Goal: Transaction & Acquisition: Purchase product/service

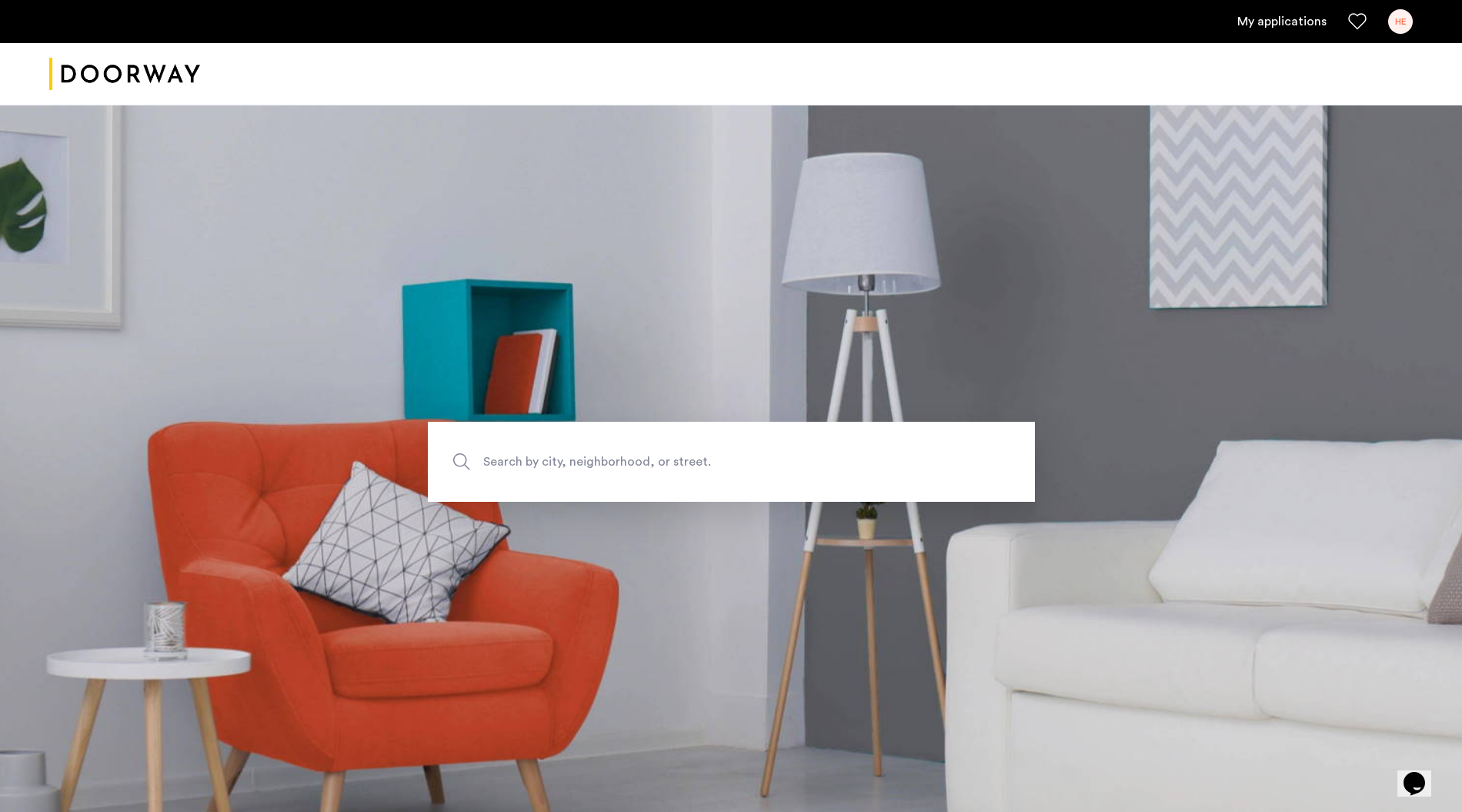
click at [1398, 22] on div "HE" at bounding box center [1401, 22] width 25 height 25
click at [1285, 19] on div at bounding box center [731, 406] width 1462 height 812
click at [1285, 19] on link "My applications" at bounding box center [1282, 22] width 89 height 18
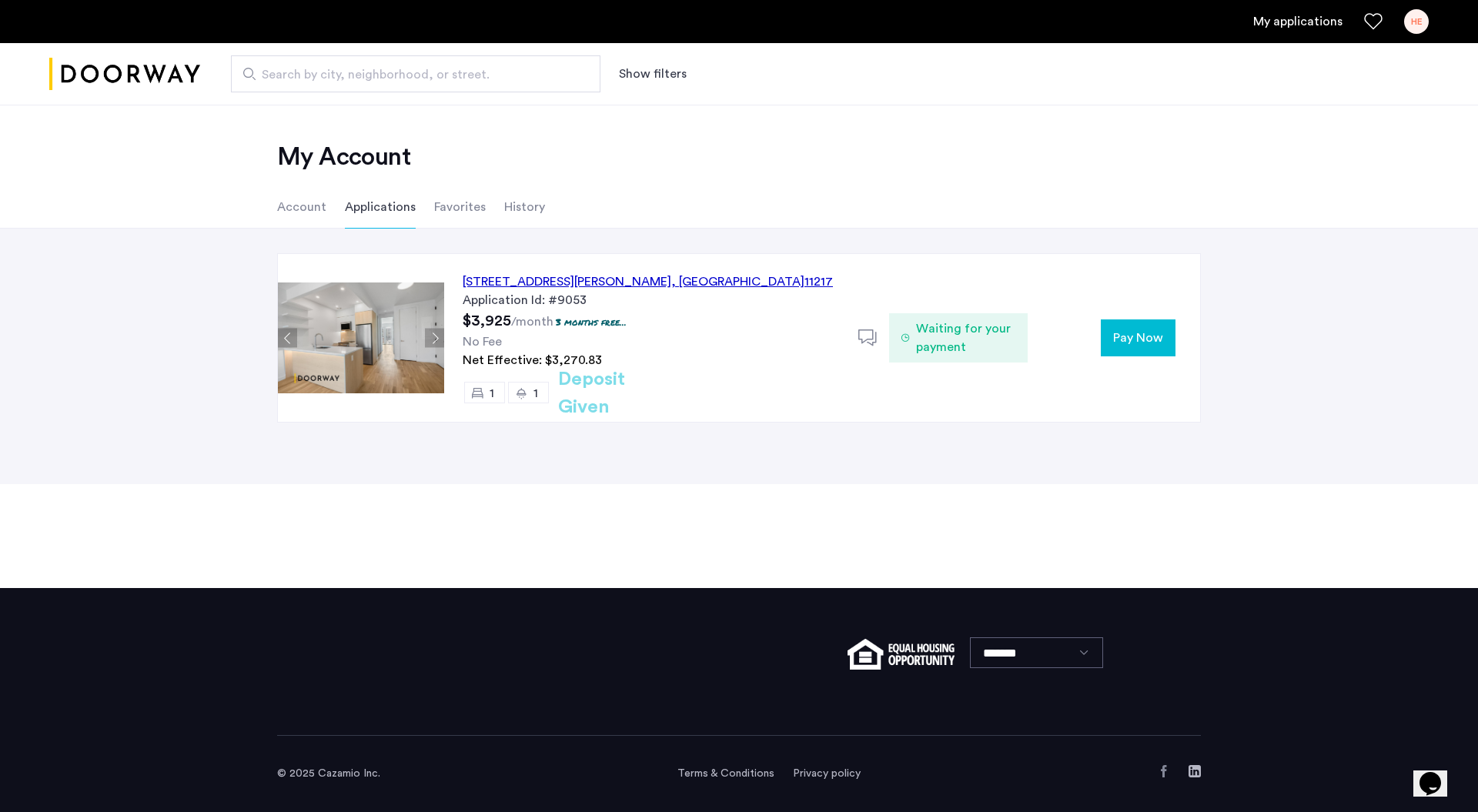
click at [579, 277] on div "[STREET_ADDRESS][PERSON_NAME]" at bounding box center [648, 281] width 370 height 18
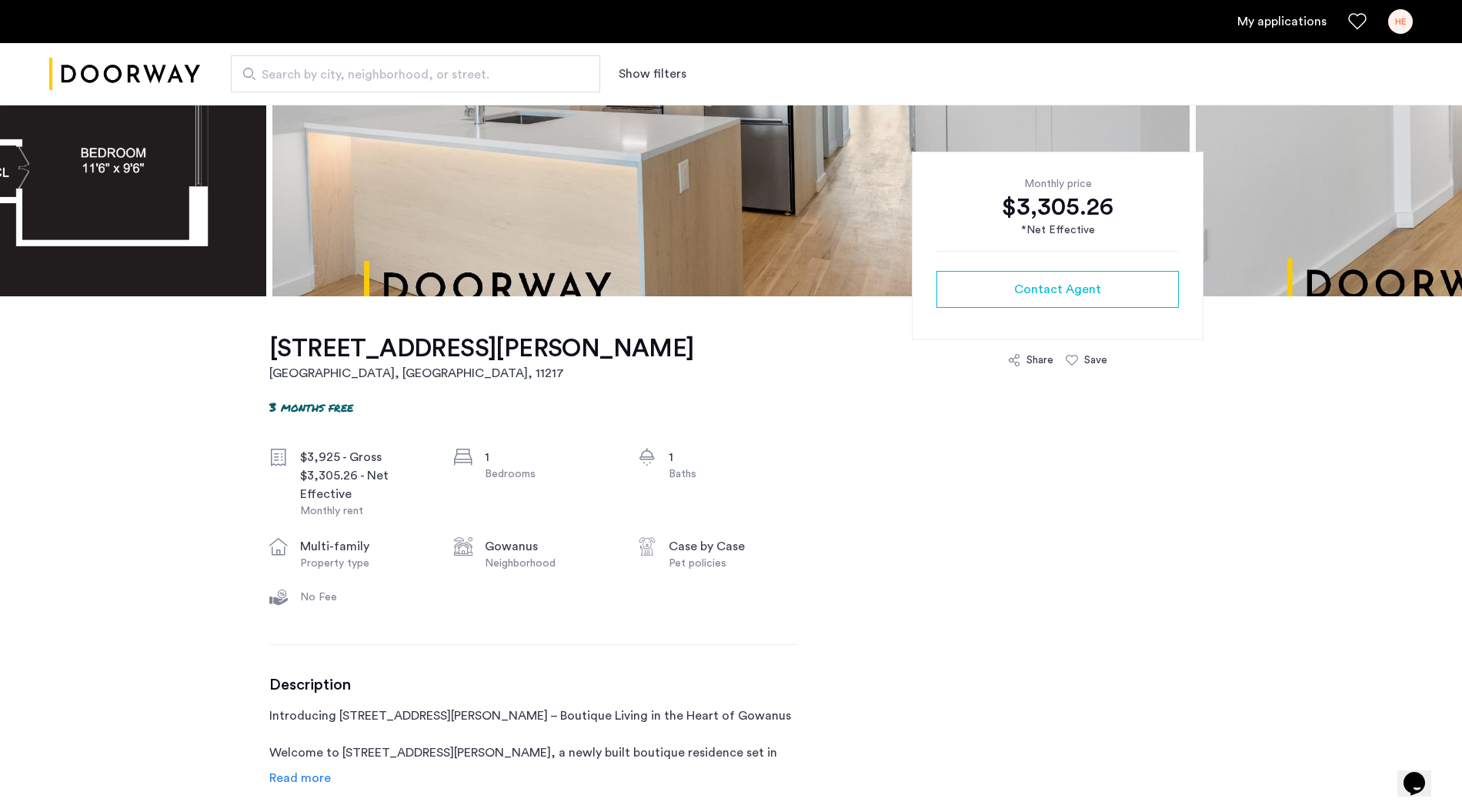
scroll to position [103, 0]
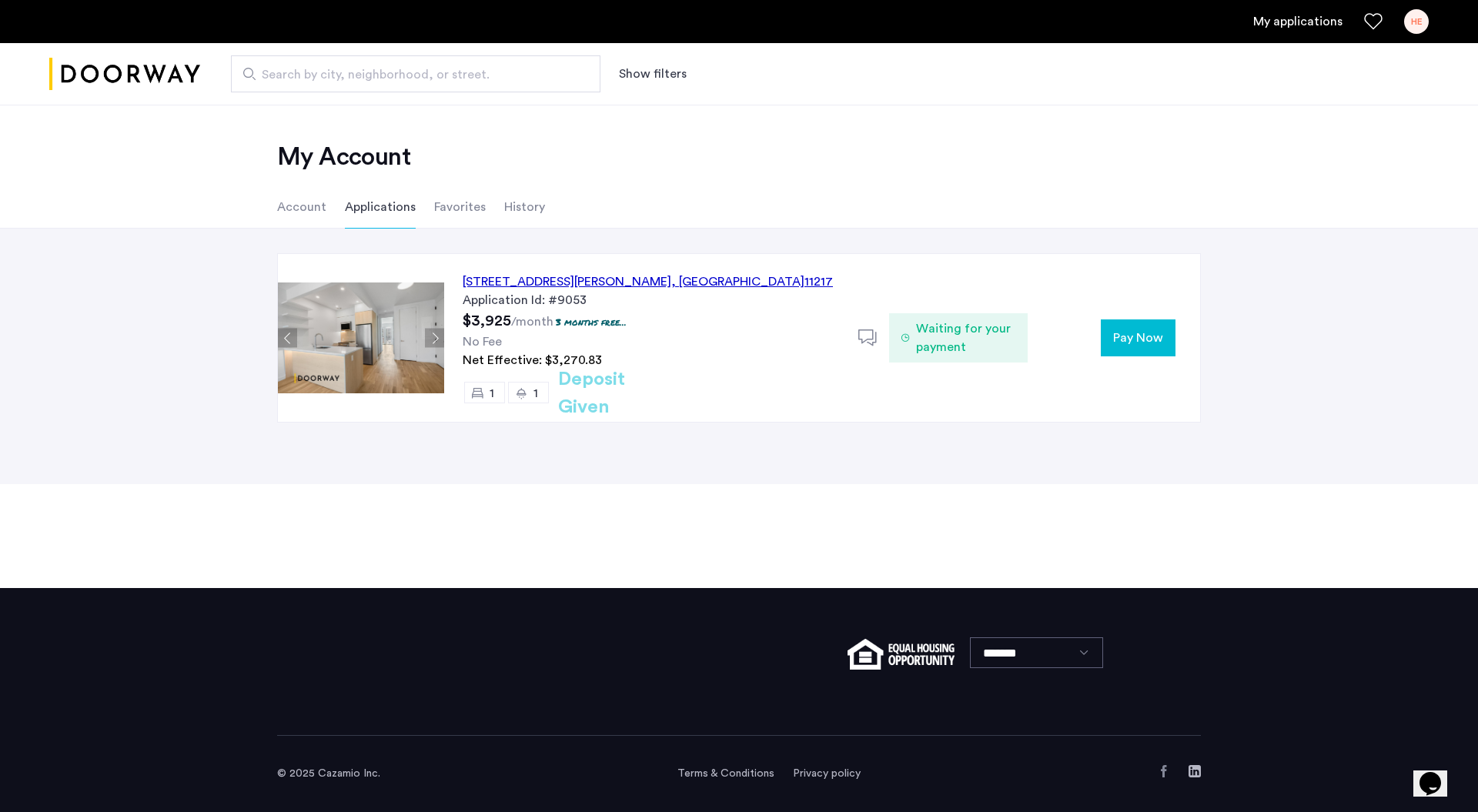
click at [1132, 325] on button "Pay Now" at bounding box center [1138, 338] width 75 height 37
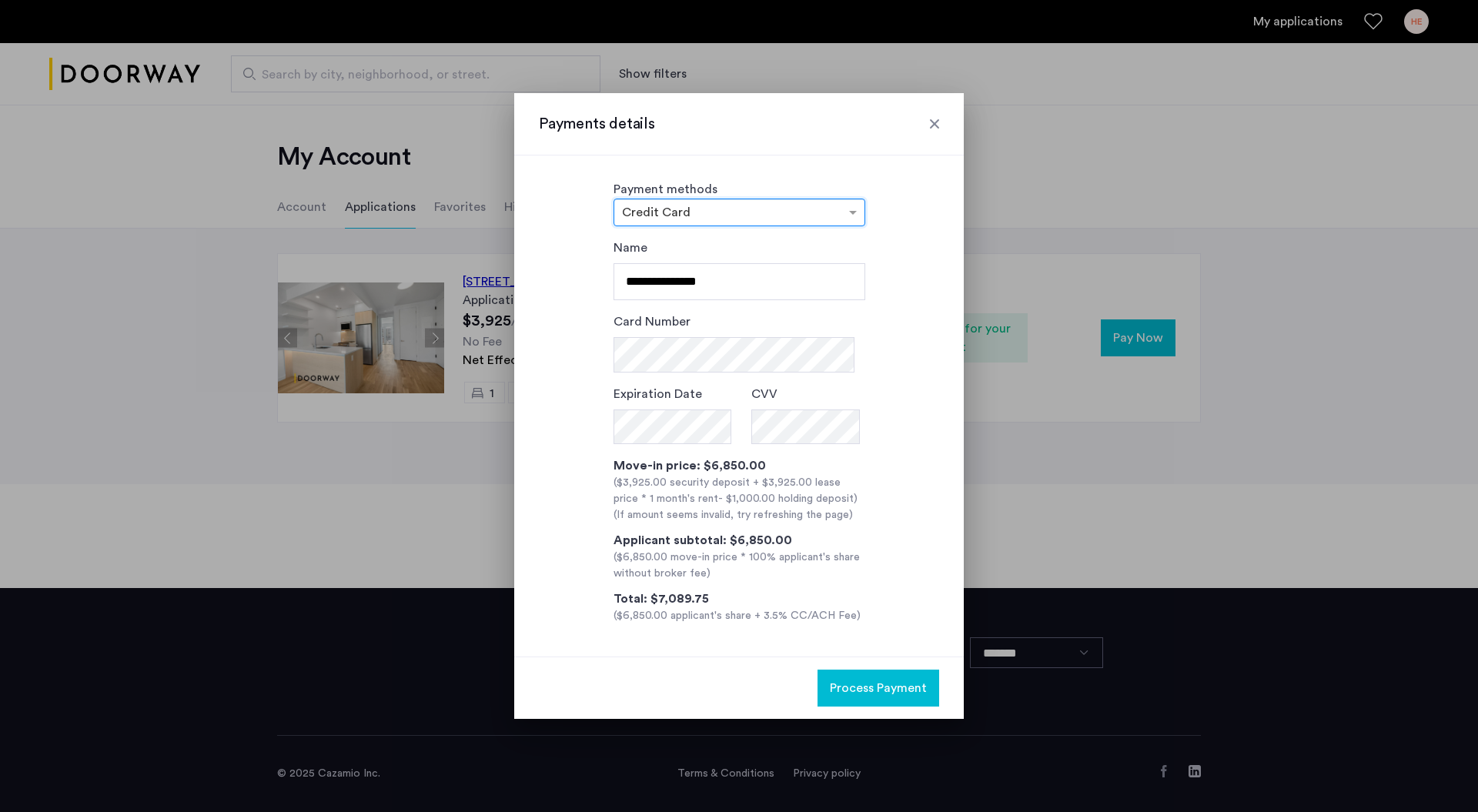
click at [932, 217] on div "Payment methods × Credit Card" at bounding box center [739, 204] width 400 height 46
click at [924, 454] on div "**********" at bounding box center [739, 431] width 400 height 386
click at [932, 122] on div at bounding box center [934, 123] width 16 height 16
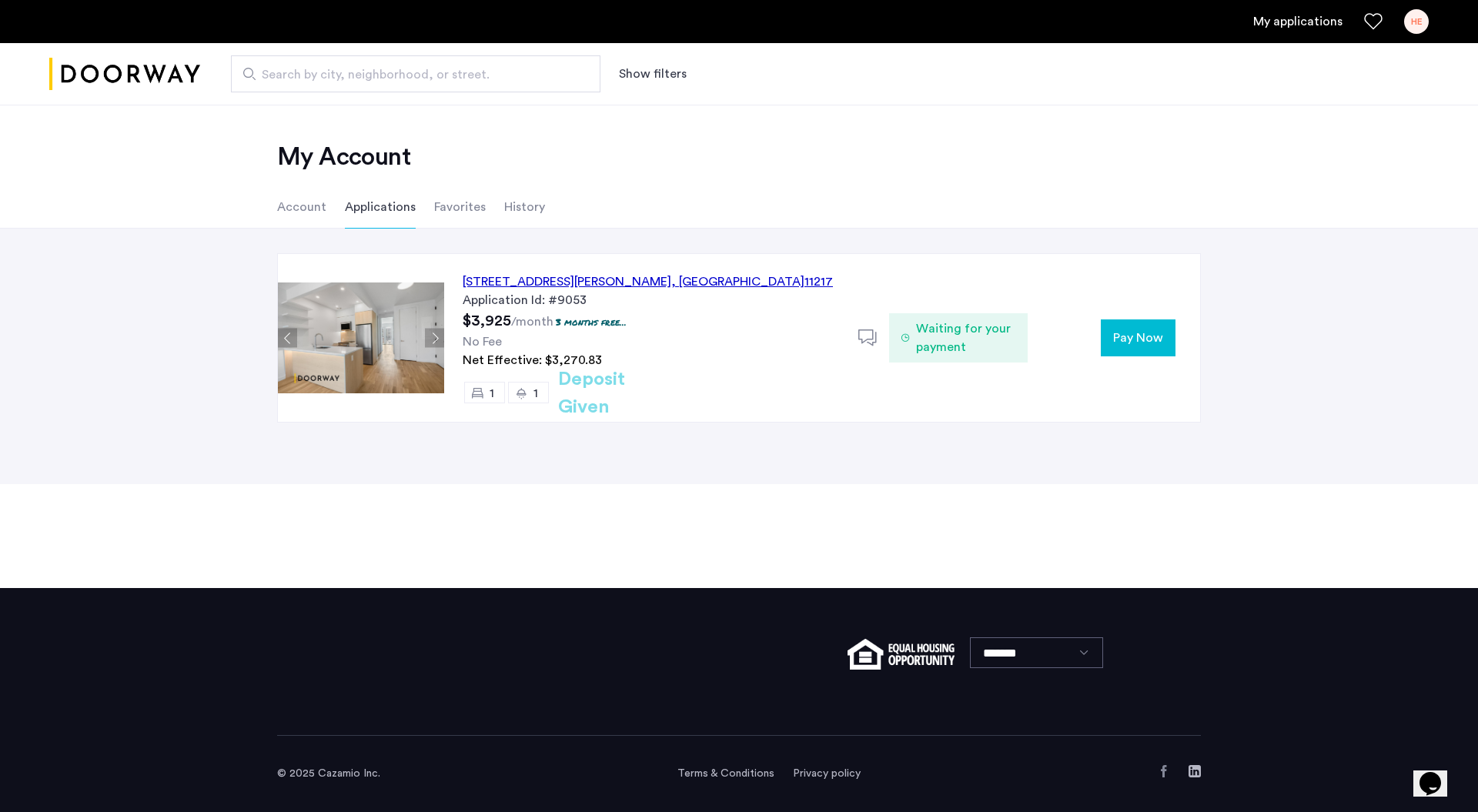
click at [1418, 27] on div "HE" at bounding box center [1417, 22] width 25 height 25
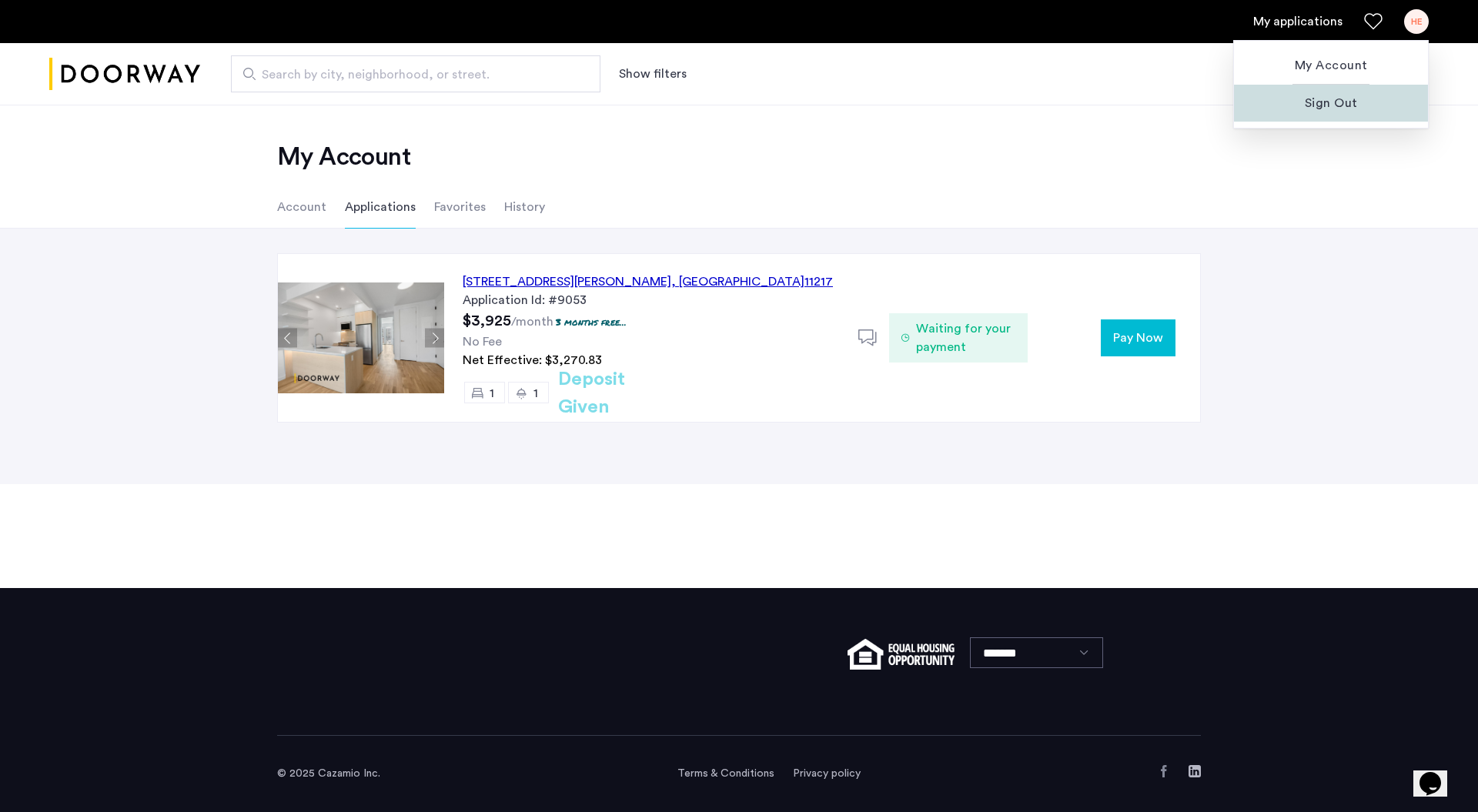
click at [1331, 94] on span "Sign Out" at bounding box center [1331, 103] width 170 height 18
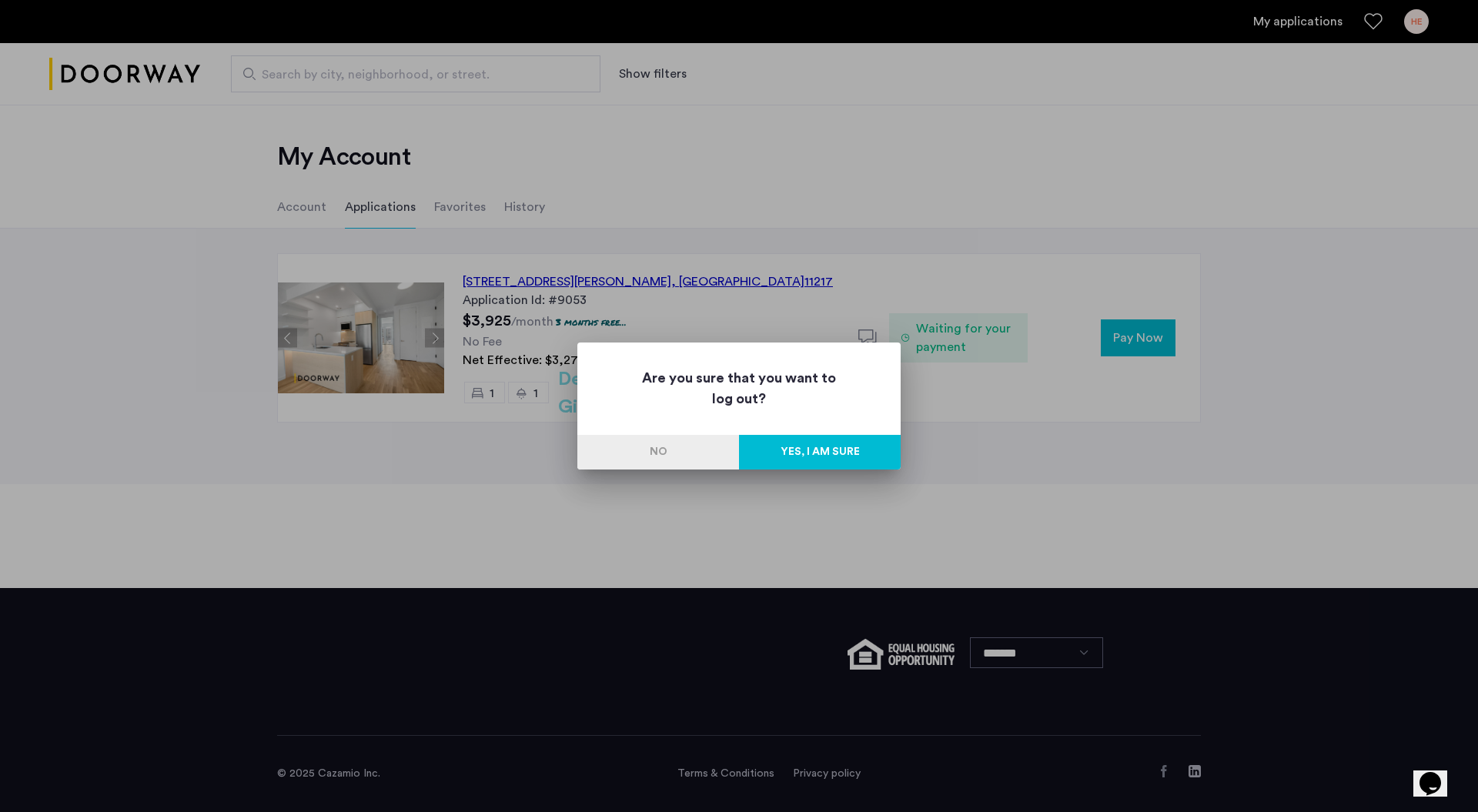
click at [805, 450] on button "Yes, I am sure" at bounding box center [819, 452] width 161 height 35
